Goal: Obtain resource: Download file/media

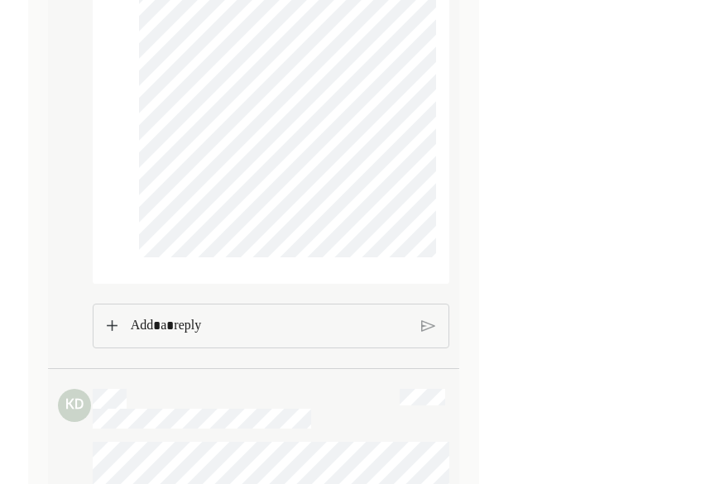
scroll to position [11175, 0]
click at [366, 333] on p "Rich Text Editor. Editing area: main" at bounding box center [270, 325] width 278 height 22
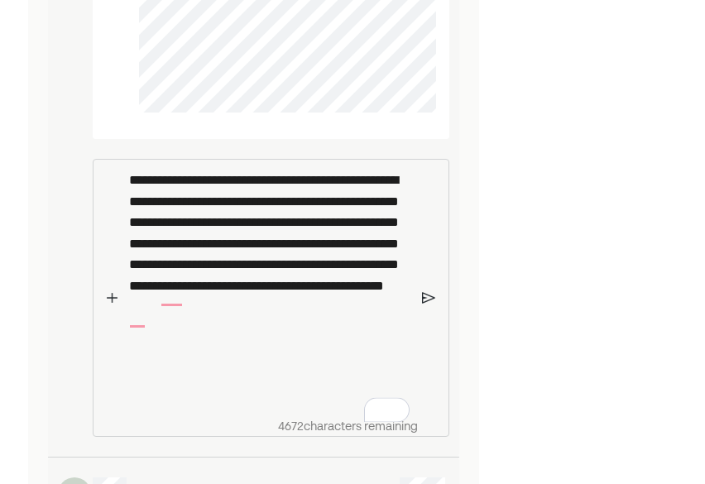
scroll to position [11371, 0]
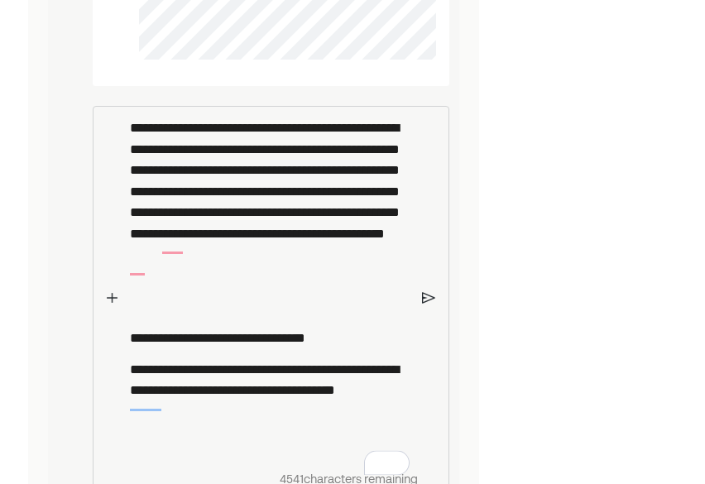
click at [423, 305] on img at bounding box center [428, 297] width 13 height 15
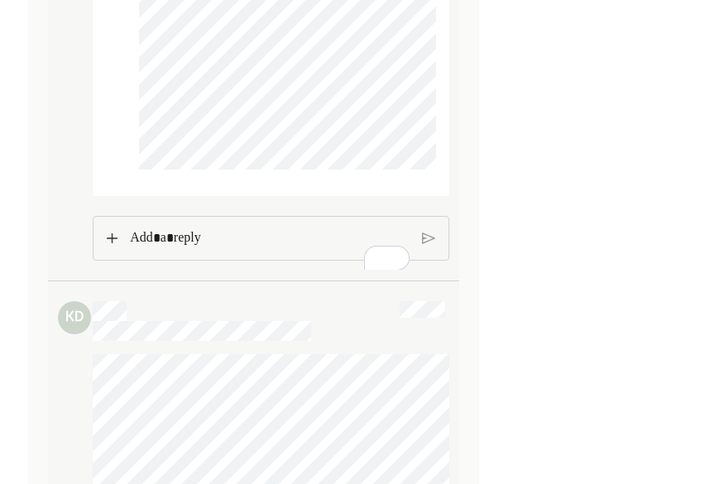
scroll to position [11672, 0]
click at [114, 243] on img at bounding box center [112, 238] width 10 height 12
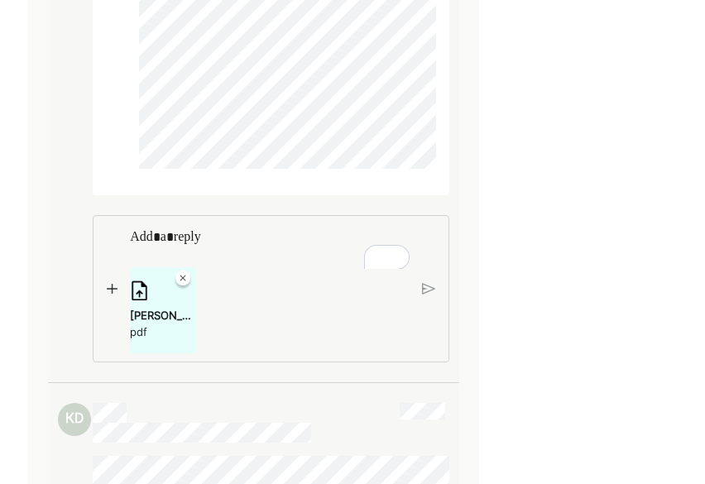
click at [111, 295] on img at bounding box center [112, 289] width 10 height 12
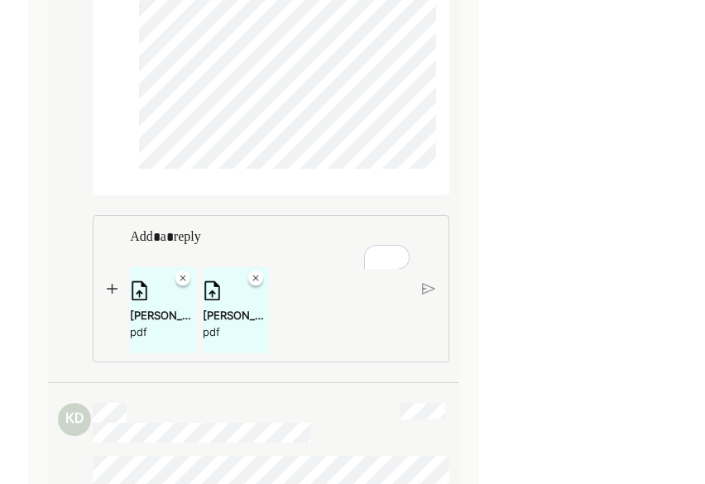
click at [114, 295] on img at bounding box center [112, 289] width 10 height 12
click at [425, 296] on img at bounding box center [428, 288] width 13 height 15
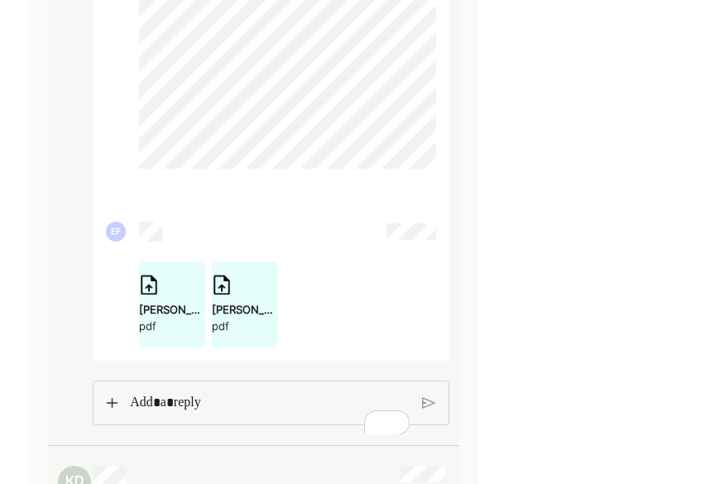
click at [429, 410] on img at bounding box center [428, 403] width 13 height 15
click at [114, 409] on img at bounding box center [112, 403] width 10 height 12
click at [113, 409] on img at bounding box center [112, 403] width 10 height 12
click at [107, 409] on img at bounding box center [112, 403] width 10 height 12
click at [109, 415] on div "MAIN Checking-STATEMENT-08-01-2025-5ec64d76-3414-417e-b9b2-6ba2f3ee2220.pdf pdf" at bounding box center [271, 454] width 357 height 147
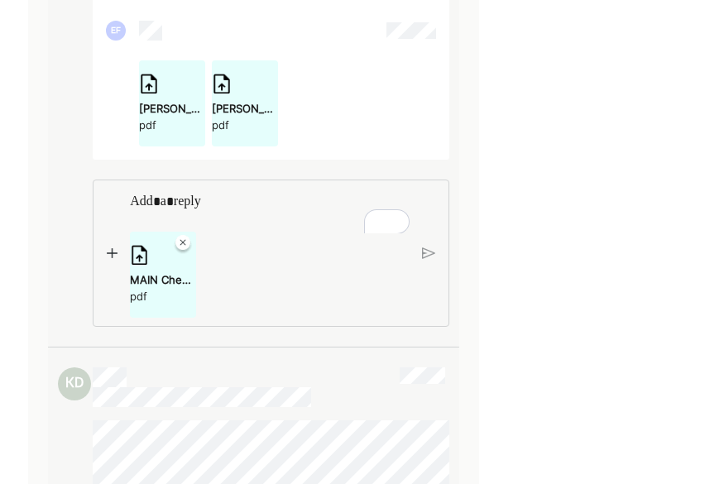
scroll to position [11874, 0]
click at [111, 258] on img at bounding box center [112, 253] width 10 height 12
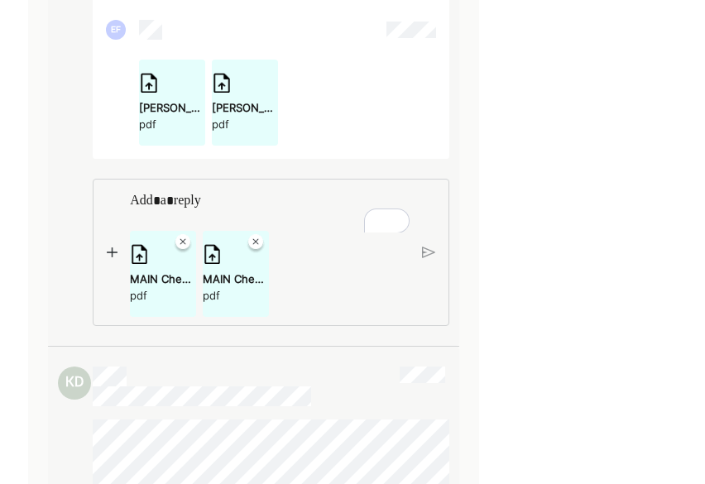
click at [426, 260] on img at bounding box center [428, 252] width 13 height 15
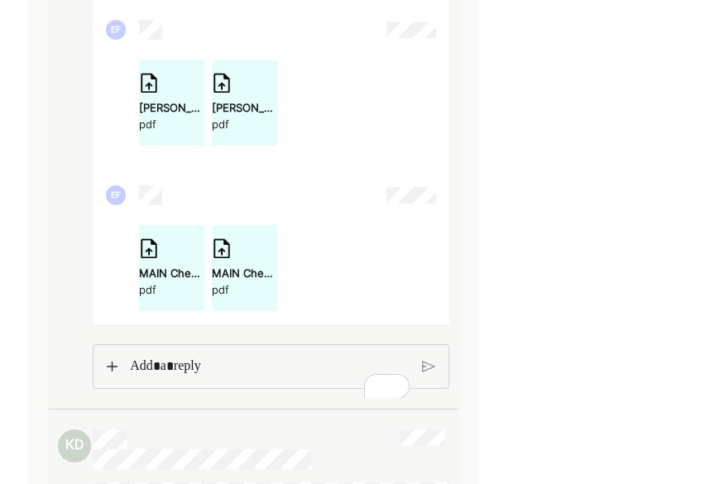
click at [111, 372] on img at bounding box center [112, 367] width 10 height 12
click at [110, 372] on img at bounding box center [112, 367] width 10 height 12
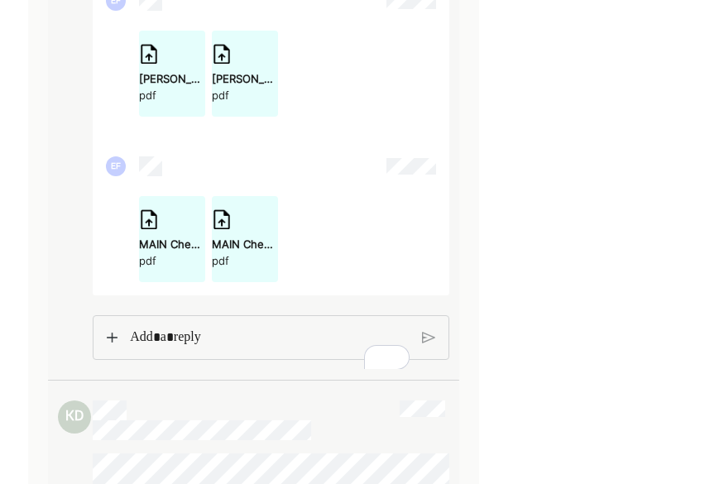
scroll to position [11904, 0]
click at [237, 344] on p "Rich Text Editor. Editing area: main" at bounding box center [269, 336] width 279 height 22
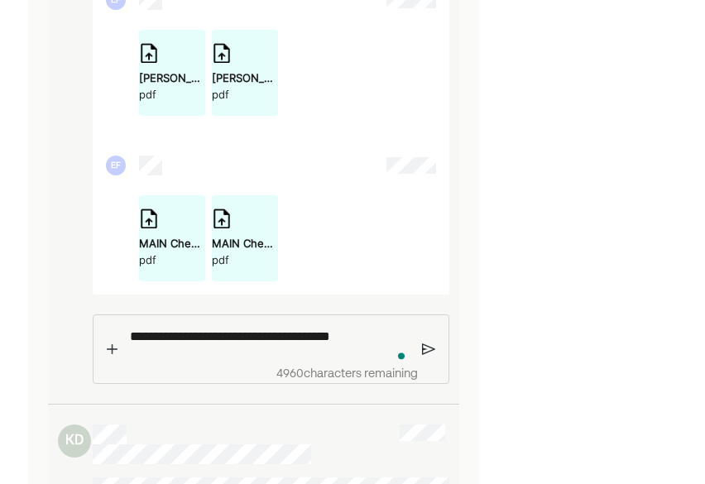
click at [430, 355] on img at bounding box center [428, 349] width 13 height 15
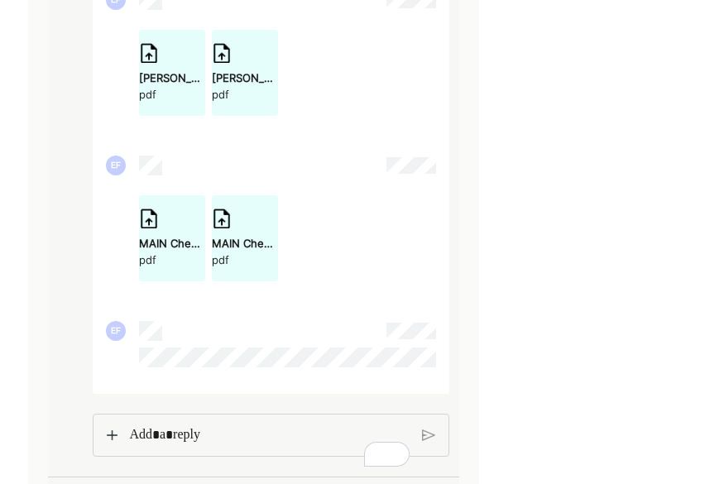
click at [184, 456] on div "Rich Text Editor. Editing area: main" at bounding box center [270, 435] width 296 height 41
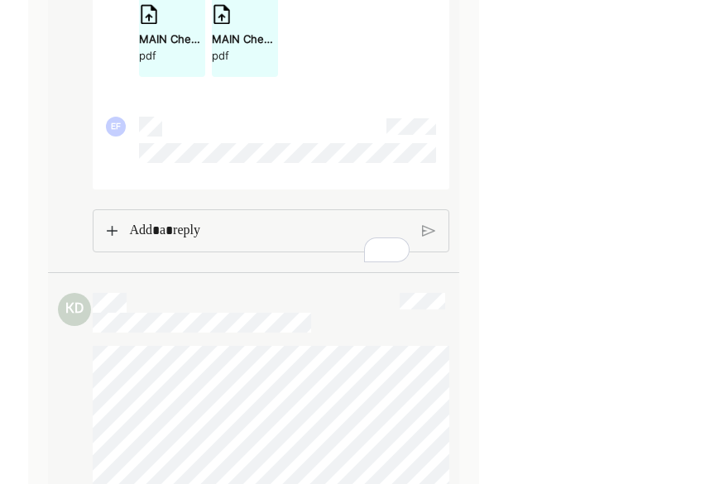
scroll to position [12079, 0]
